Goal: Navigation & Orientation: Go to known website

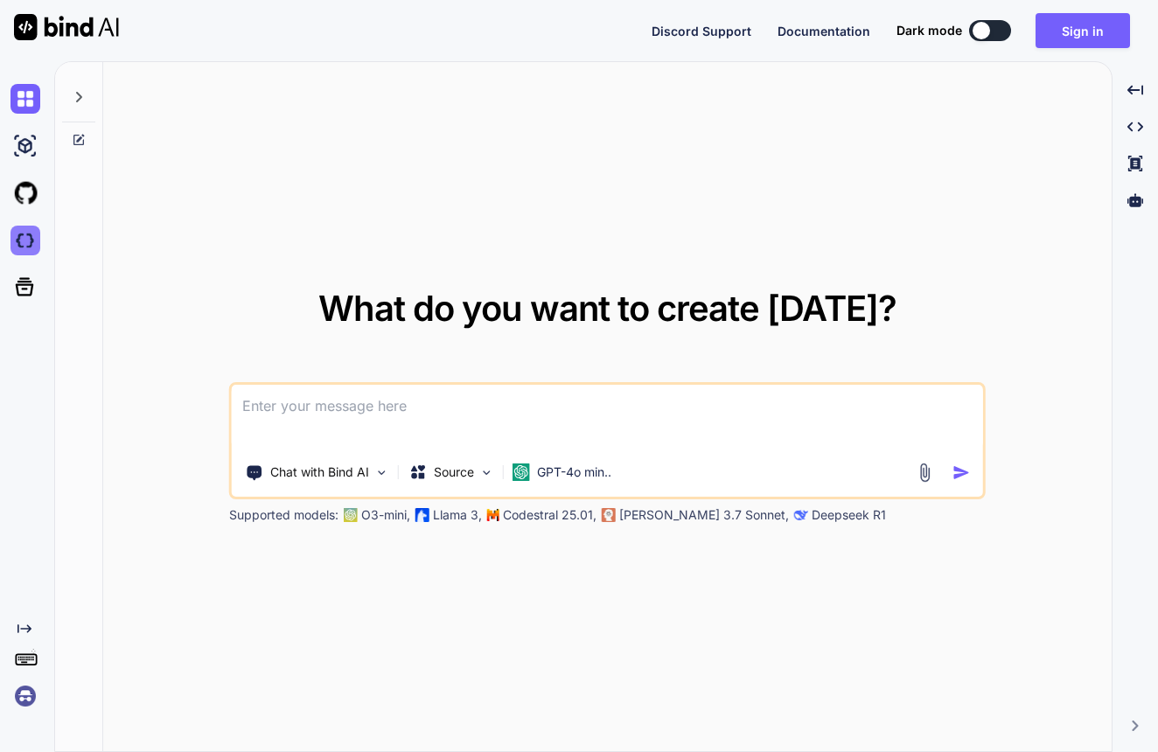
click at [24, 241] on img at bounding box center [25, 241] width 30 height 30
click at [30, 664] on rect at bounding box center [26, 659] width 20 height 10
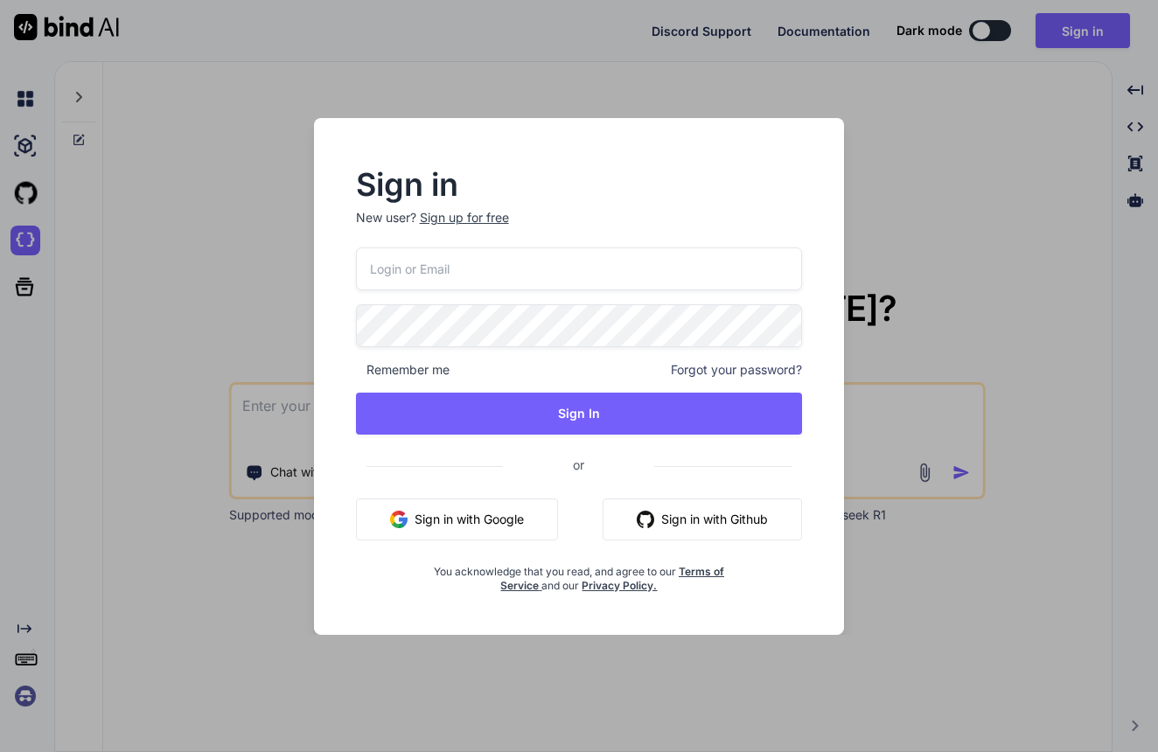
click at [975, 127] on div "Sign in New user? Sign up for free Remember me Forgot your password? Sign In or…" at bounding box center [579, 376] width 1158 height 752
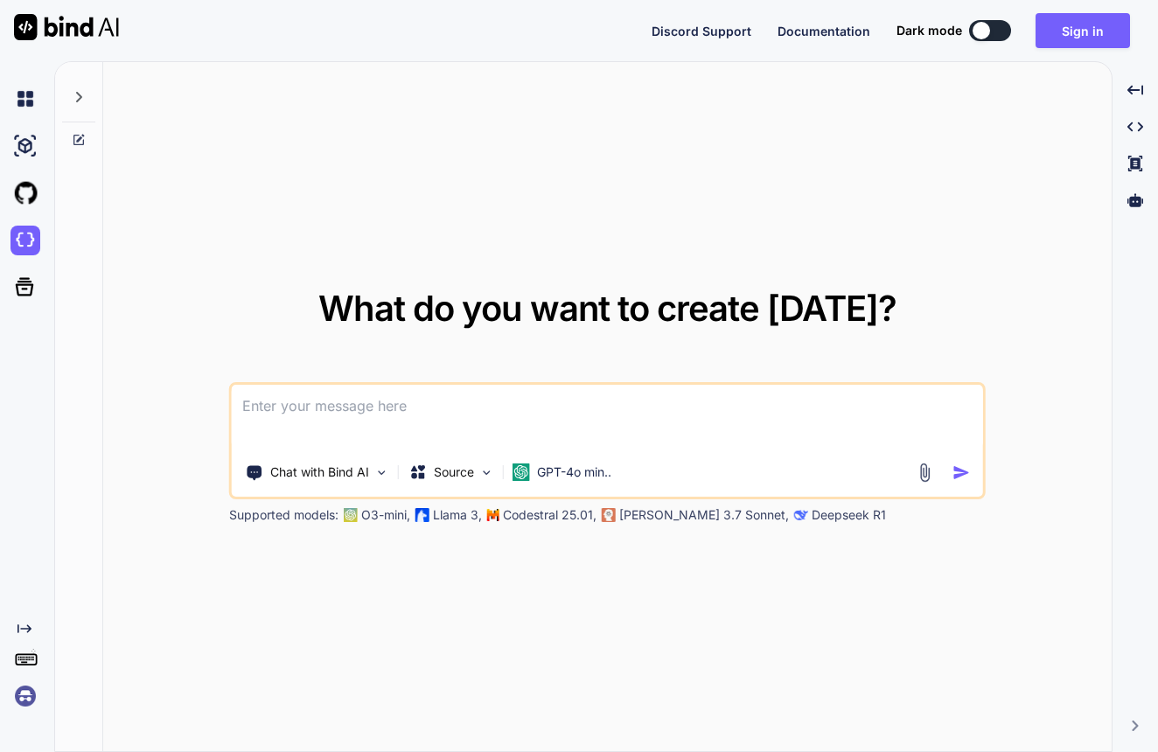
click at [23, 701] on img at bounding box center [25, 697] width 30 height 30
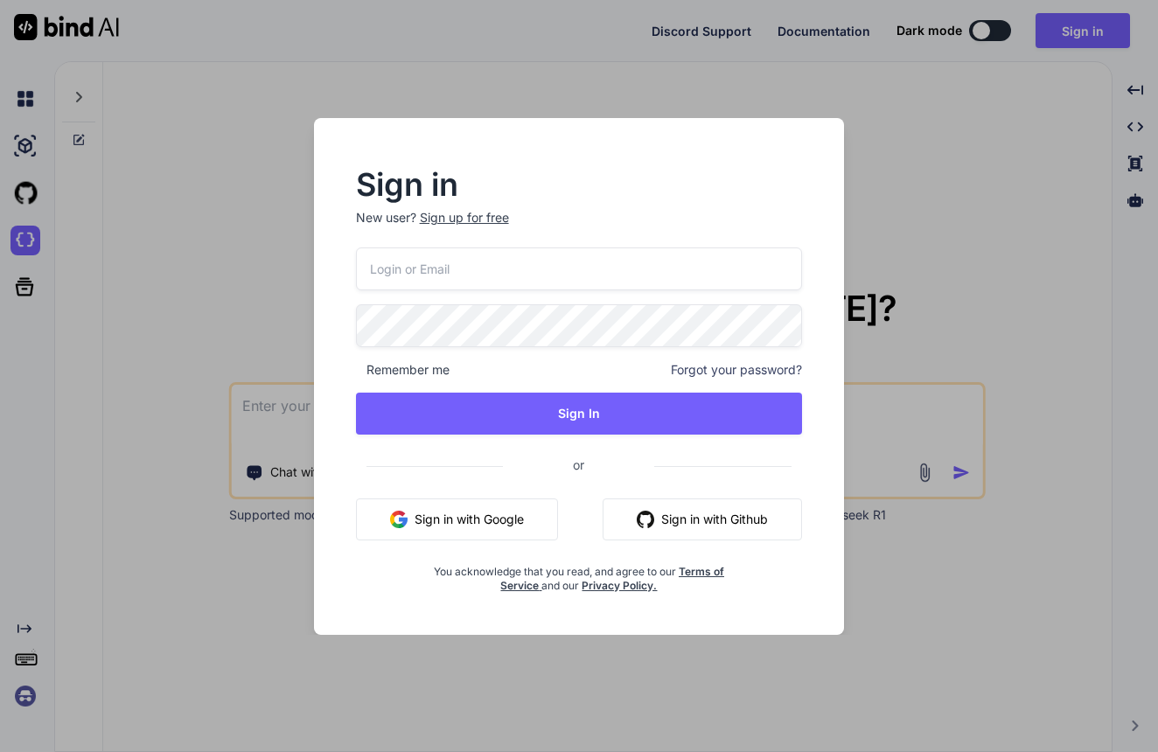
click at [37, 617] on div "Sign in New user? Sign up for free Remember me Forgot your password? Sign In or…" at bounding box center [579, 376] width 1158 height 752
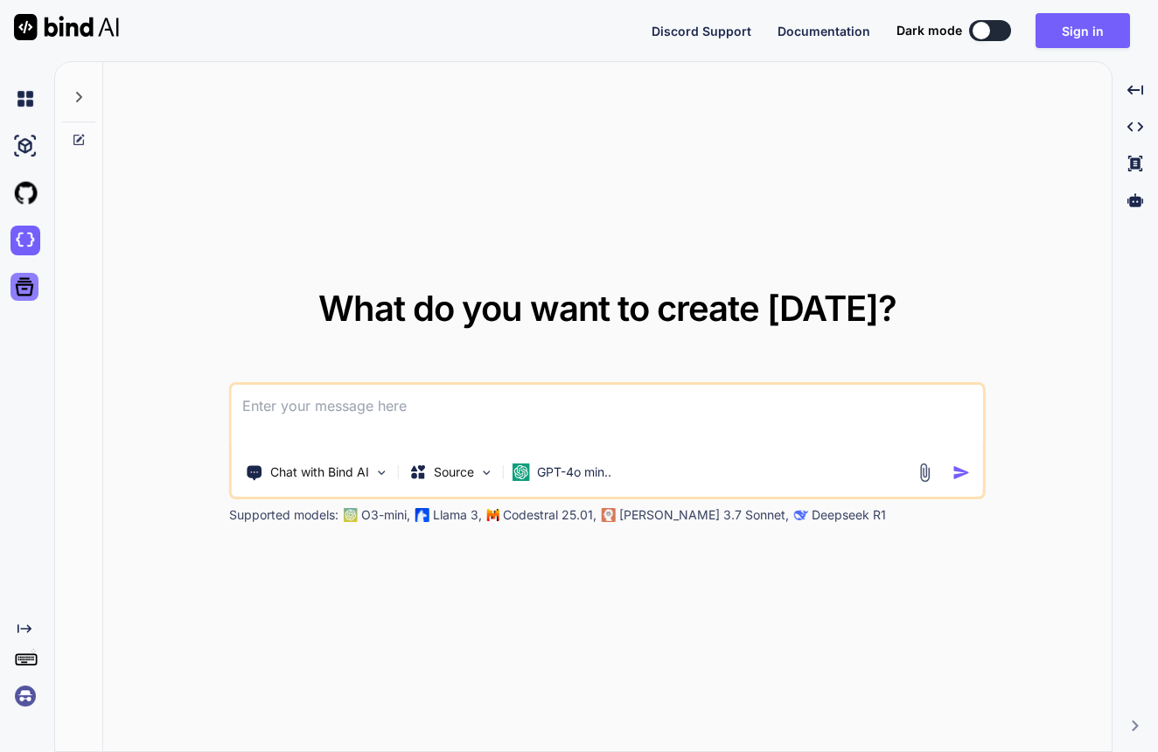
click at [26, 298] on icon at bounding box center [24, 287] width 24 height 24
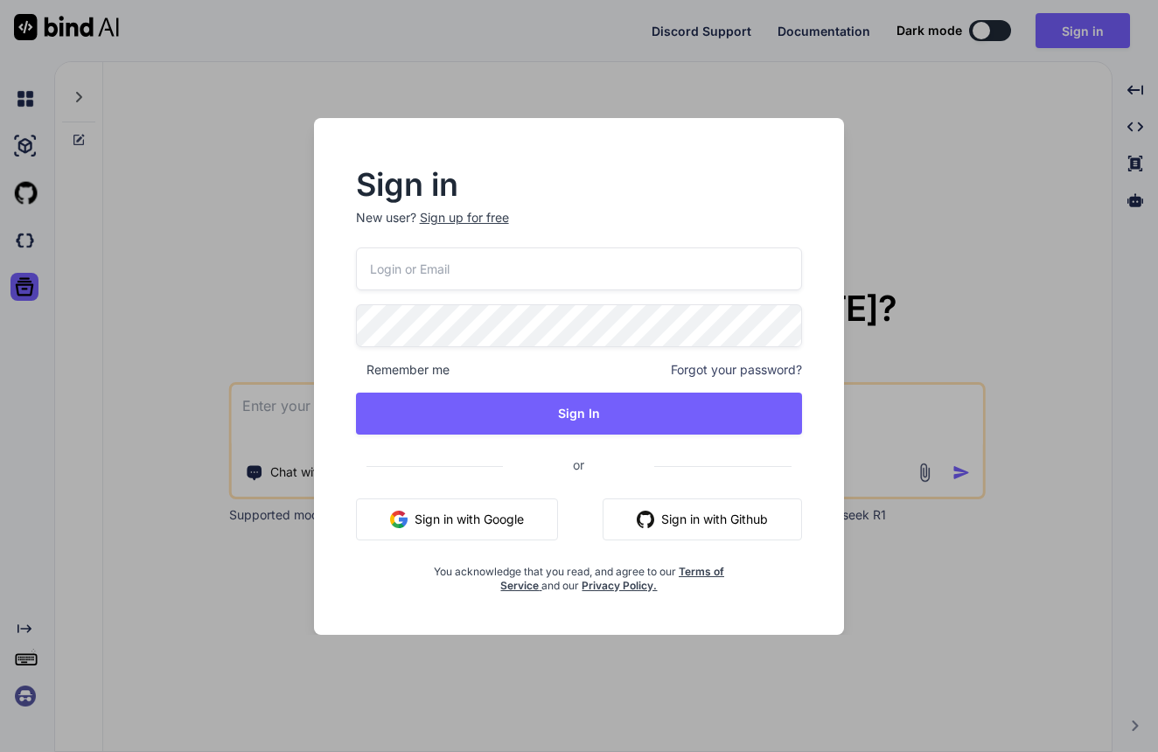
click at [43, 168] on div "Sign in New user? Sign up for free Remember me Forgot your password? Sign In or…" at bounding box center [579, 376] width 1158 height 752
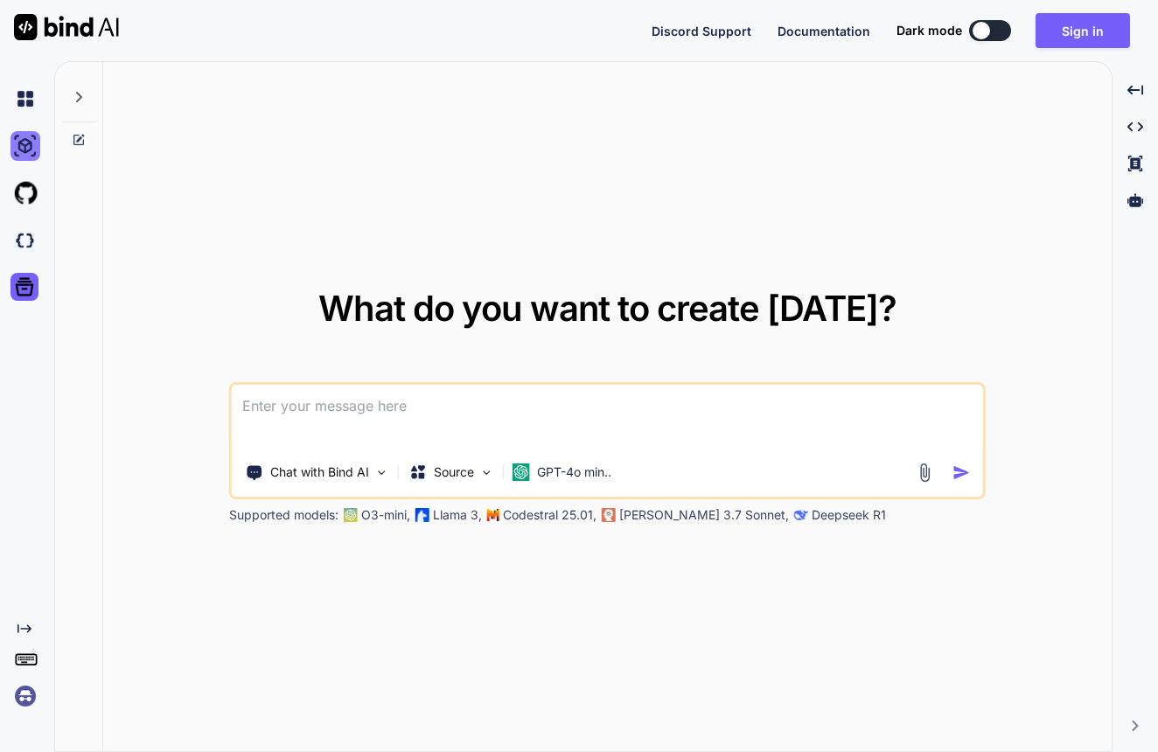
click at [26, 142] on img at bounding box center [25, 146] width 30 height 30
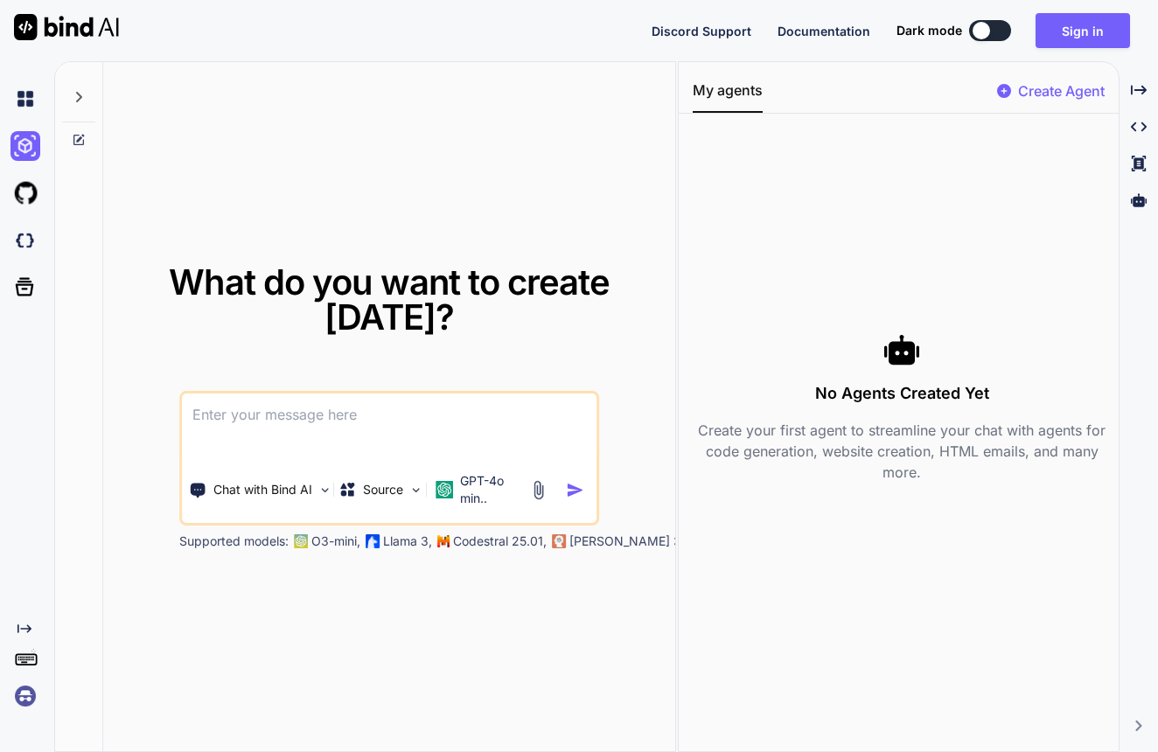
click at [796, 31] on span "Documentation" at bounding box center [824, 31] width 93 height 15
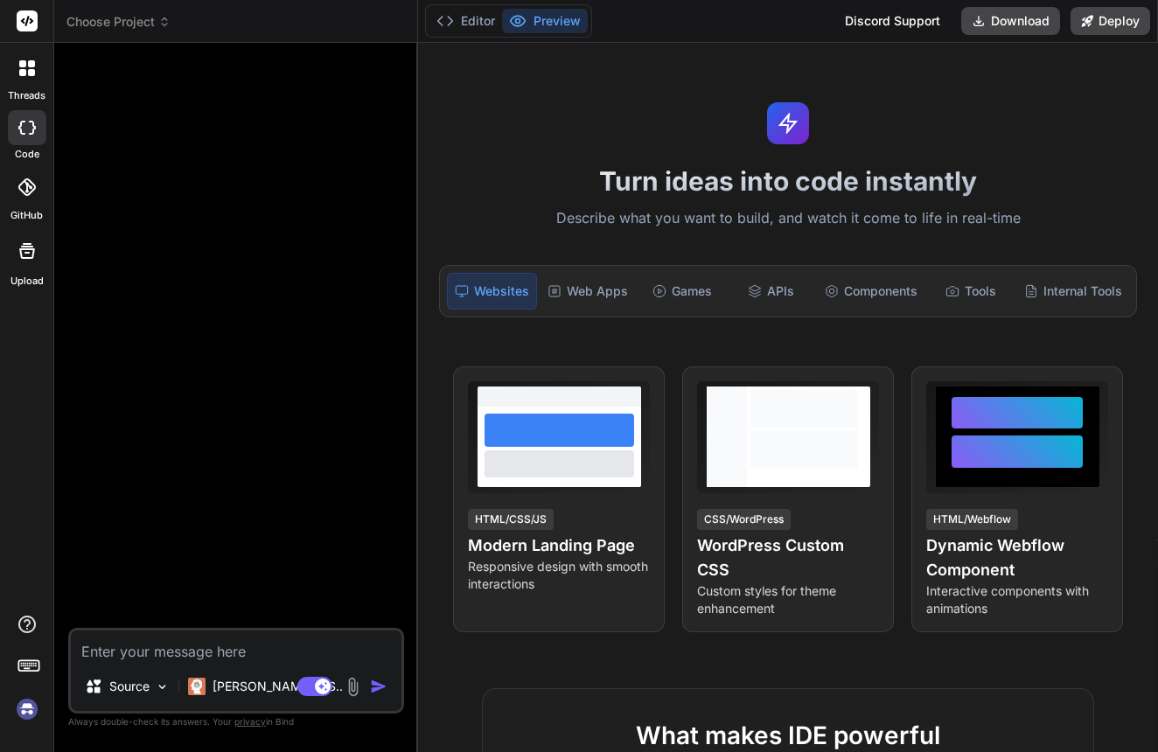
type textarea "x"
